Goal: Book appointment/travel/reservation

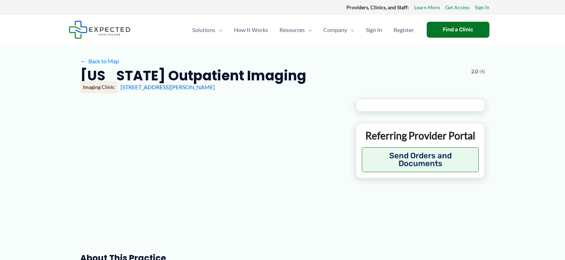
type input "**********"
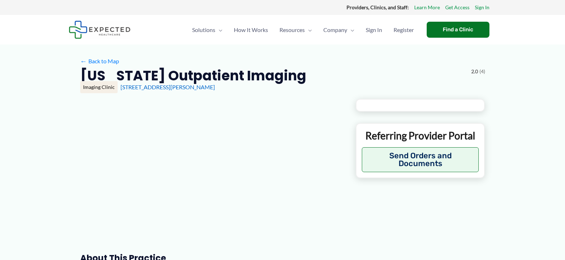
type input "**********"
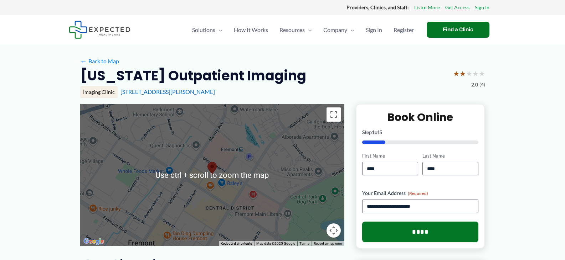
scroll to position [107, 0]
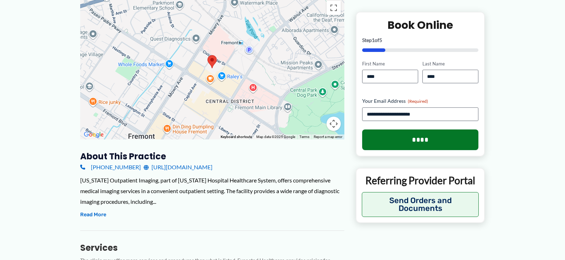
click at [175, 168] on link "[URL][DOMAIN_NAME]" at bounding box center [178, 167] width 69 height 11
